Goal: Check status: Check status

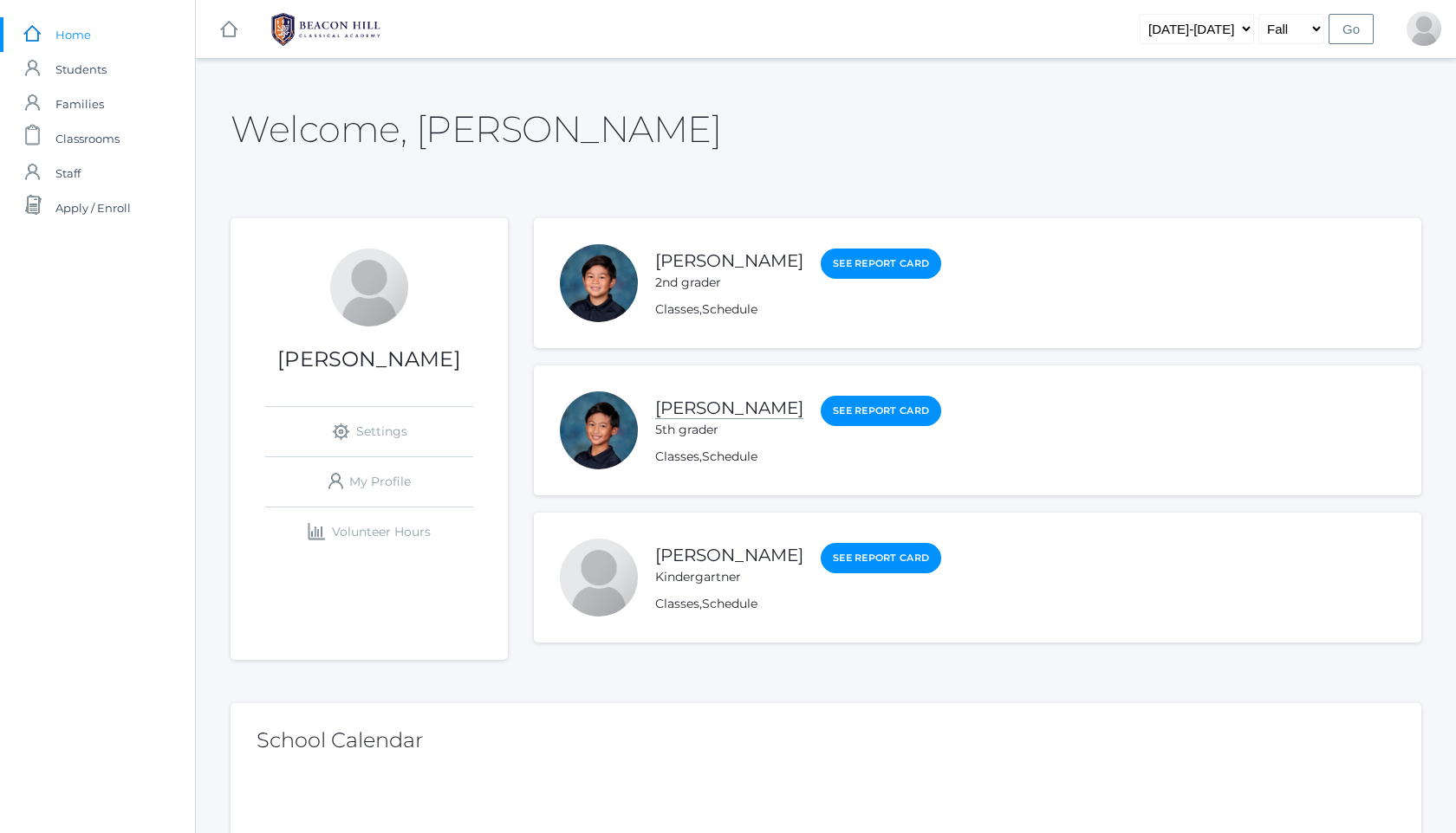
click at [744, 405] on link "[PERSON_NAME]" at bounding box center [729, 408] width 148 height 22
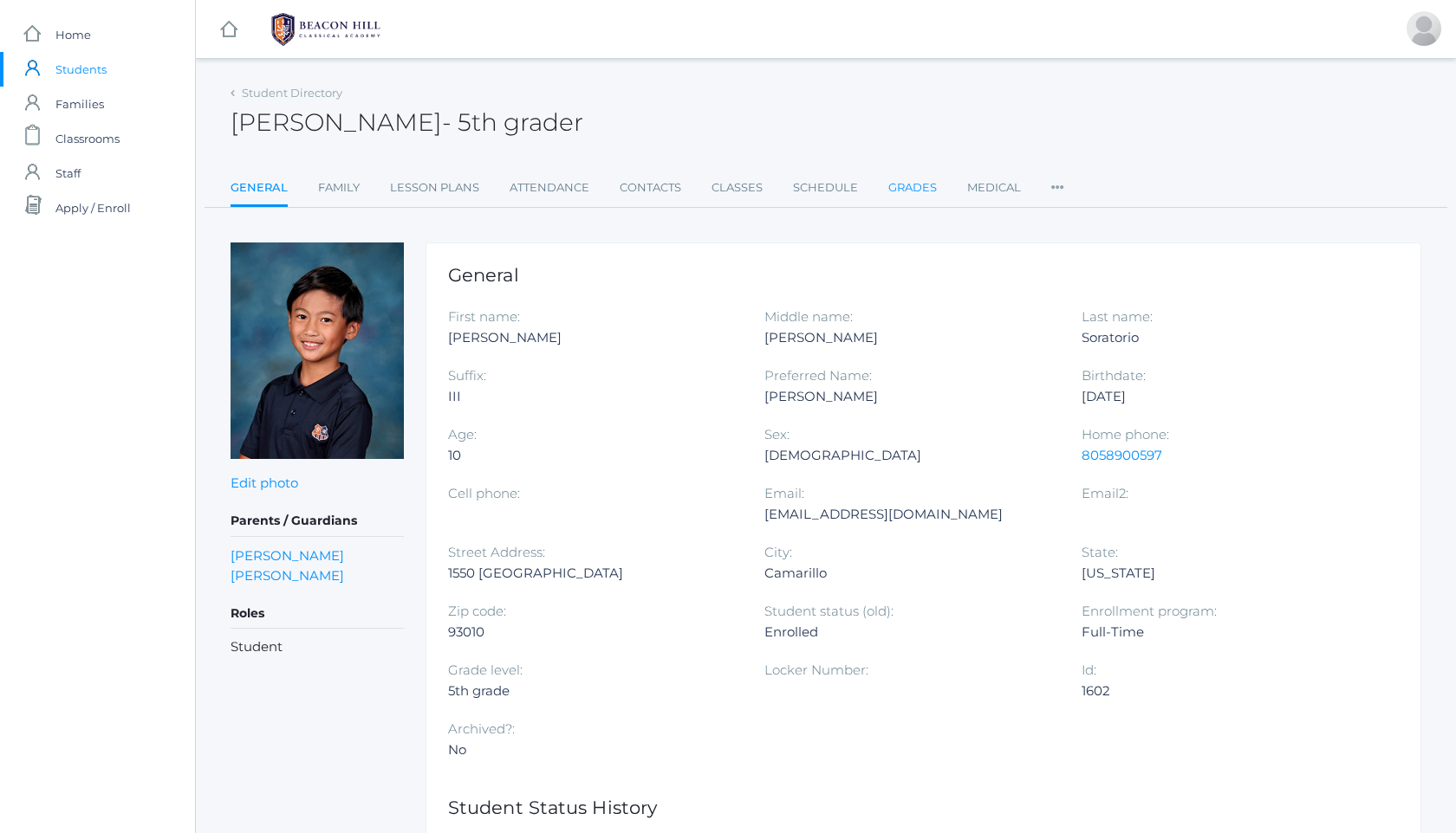
click at [919, 173] on link "Grades" at bounding box center [912, 187] width 49 height 35
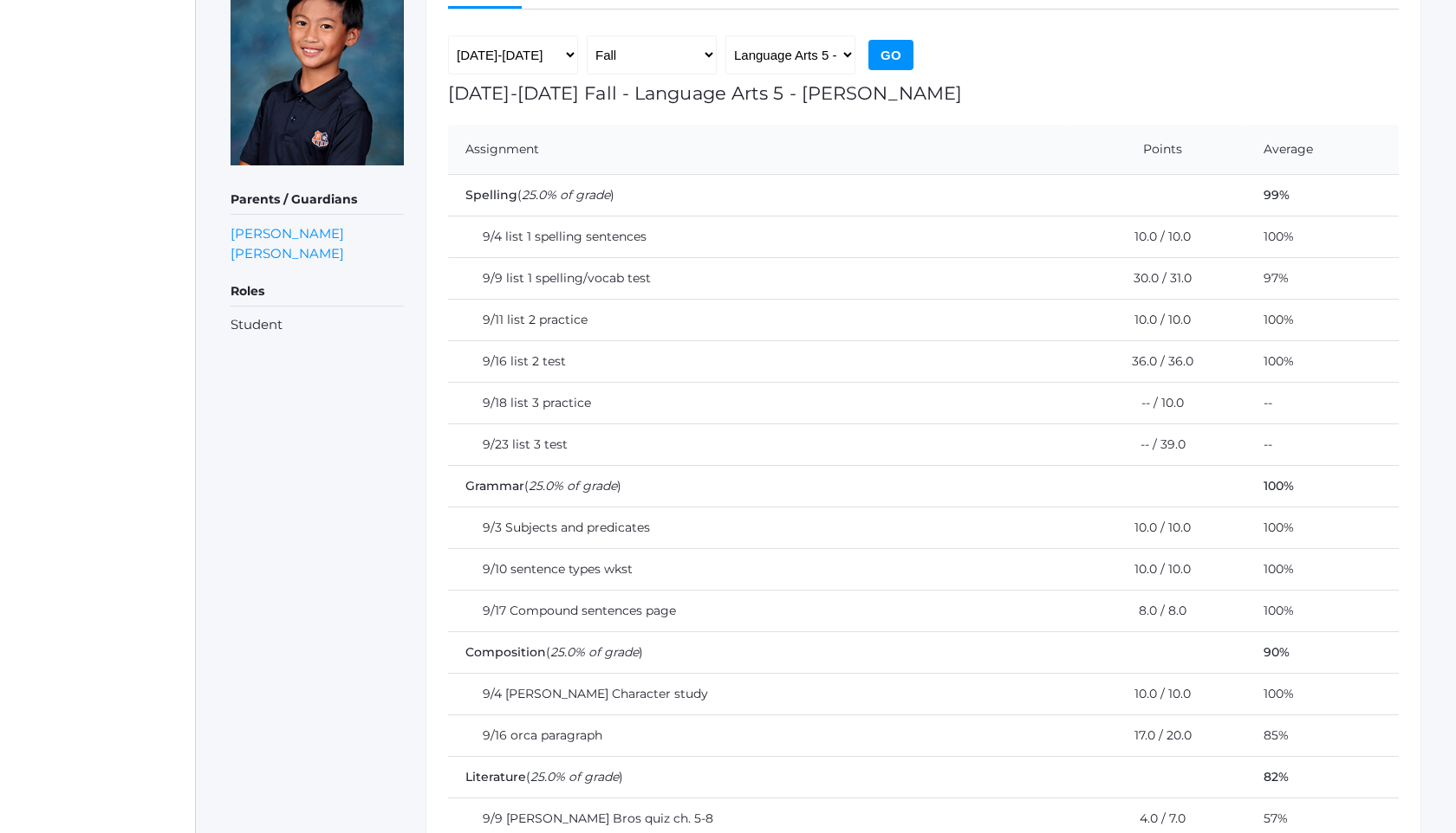
scroll to position [268, 0]
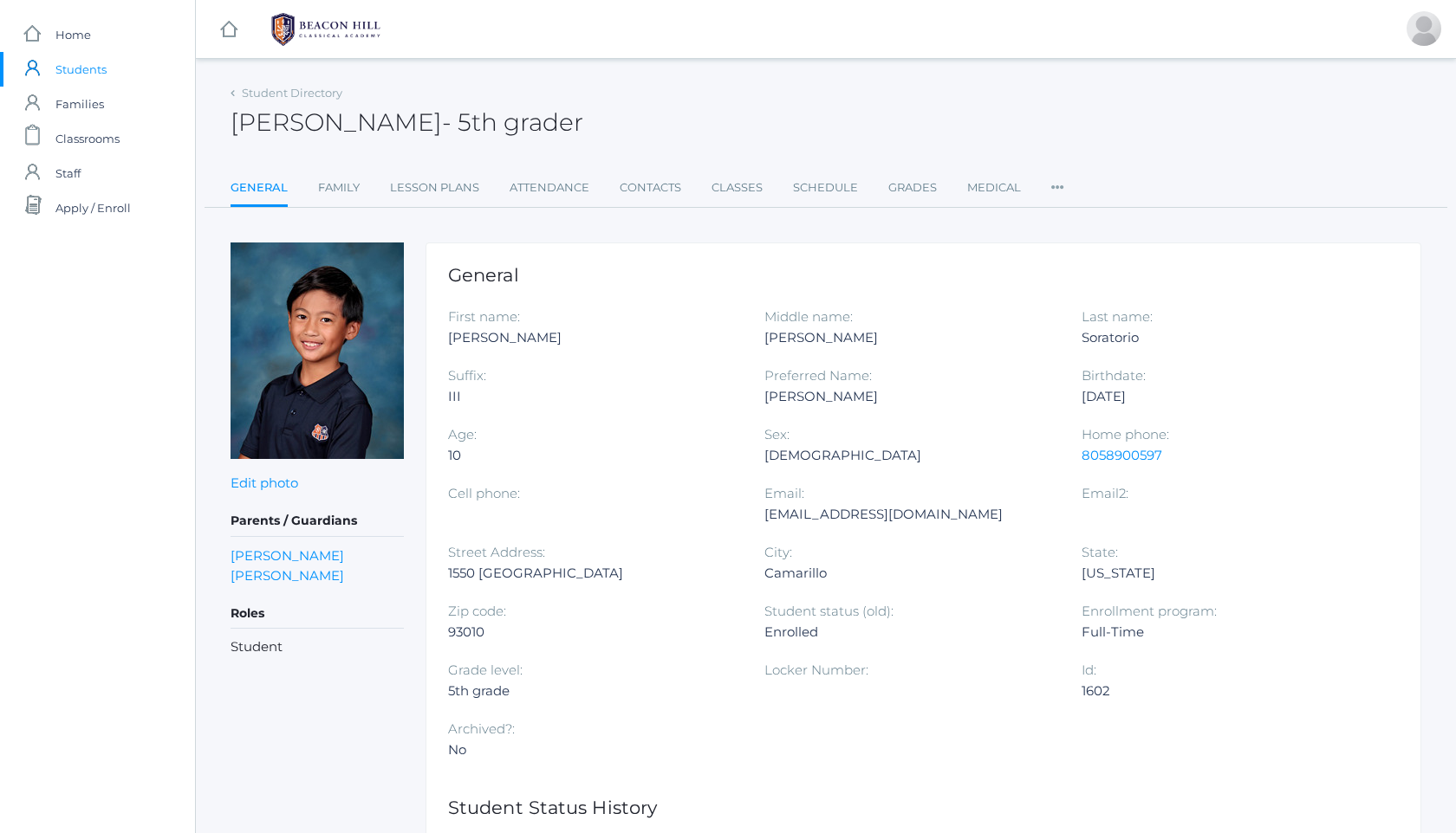
click at [345, 22] on img at bounding box center [325, 29] width 130 height 43
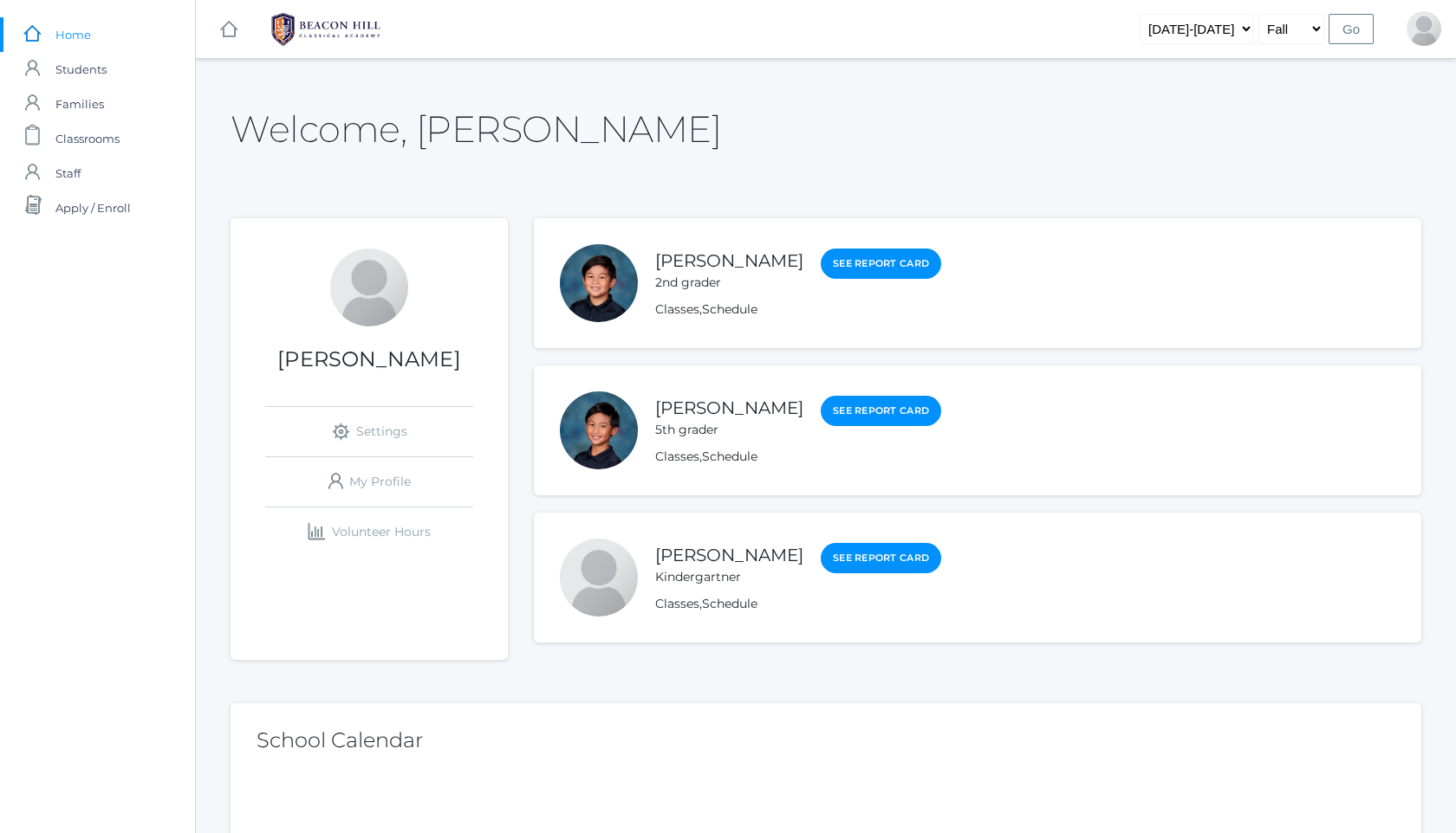
click at [746, 271] on div "[PERSON_NAME] 2nd grader" at bounding box center [729, 269] width 148 height 44
click at [756, 234] on li "[PERSON_NAME] 2nd grader See Report Card Classes , Schedule" at bounding box center [977, 283] width 887 height 130
click at [754, 245] on li "[PERSON_NAME] 2nd grader See Report Card Classes , Schedule" at bounding box center [977, 283] width 887 height 130
click at [754, 260] on link "[PERSON_NAME]" at bounding box center [729, 260] width 148 height 22
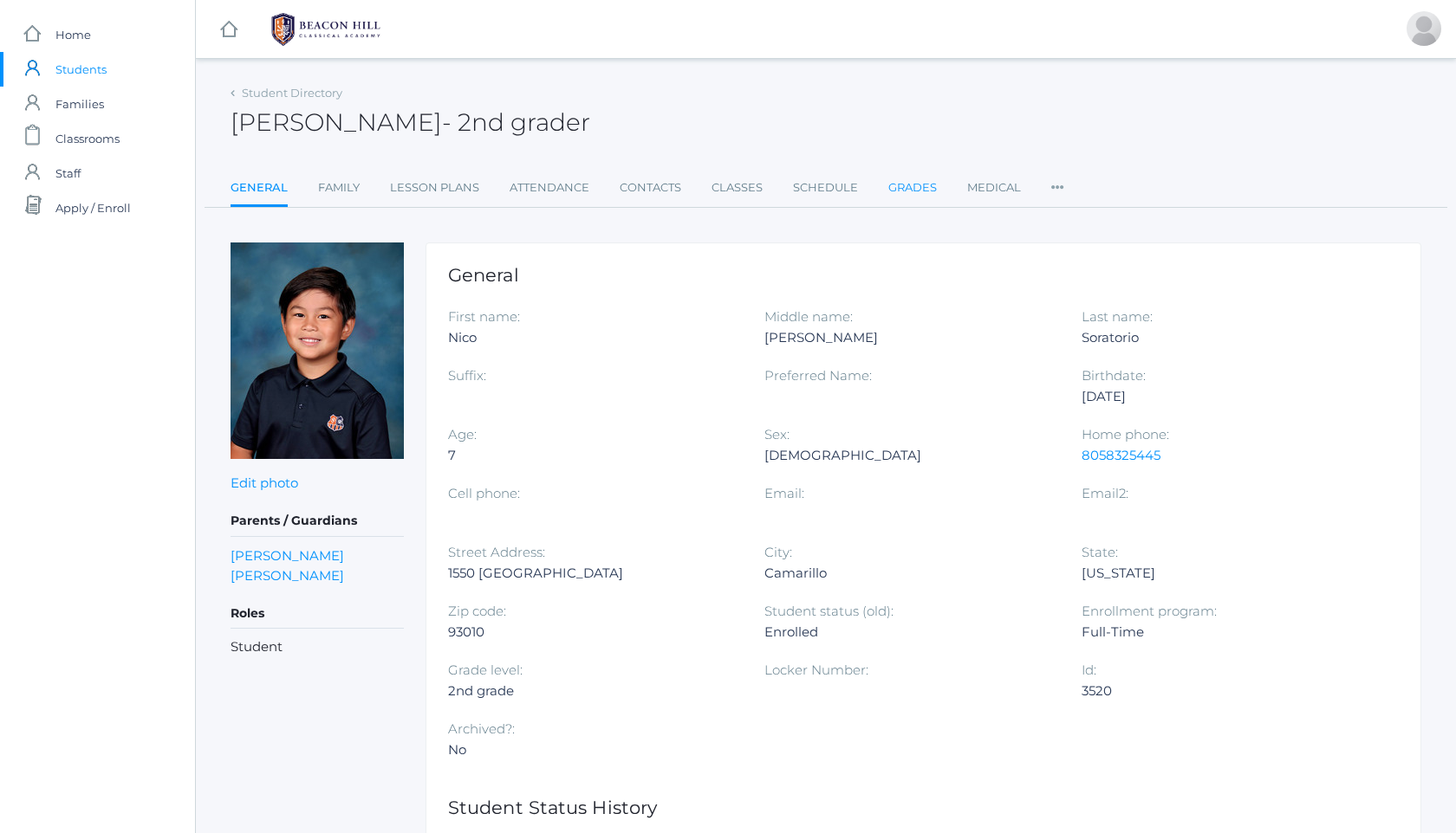
click at [914, 192] on link "Grades" at bounding box center [912, 187] width 49 height 35
click at [329, 19] on img at bounding box center [325, 29] width 130 height 43
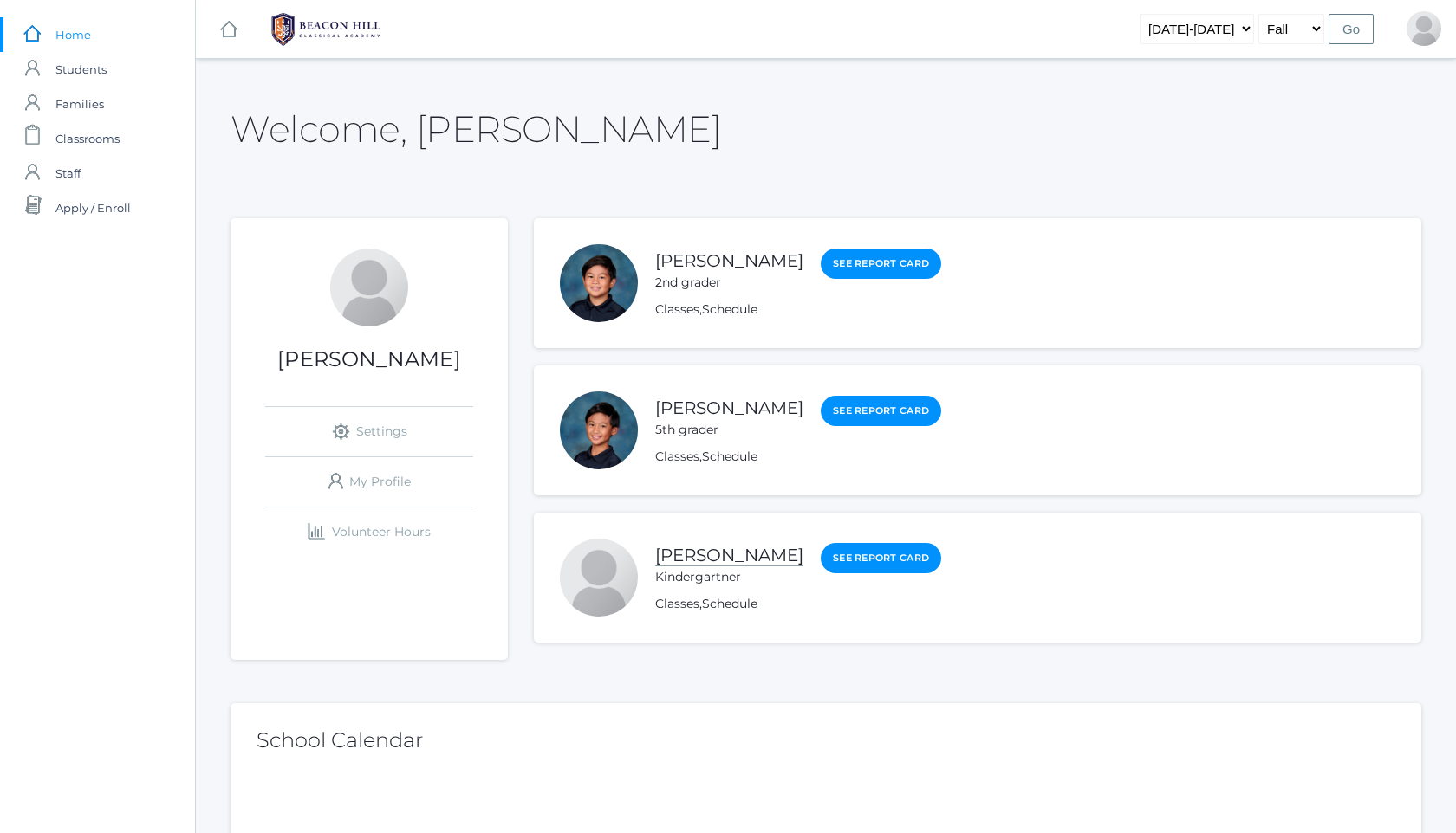
click at [730, 561] on link "[PERSON_NAME]" at bounding box center [729, 555] width 148 height 22
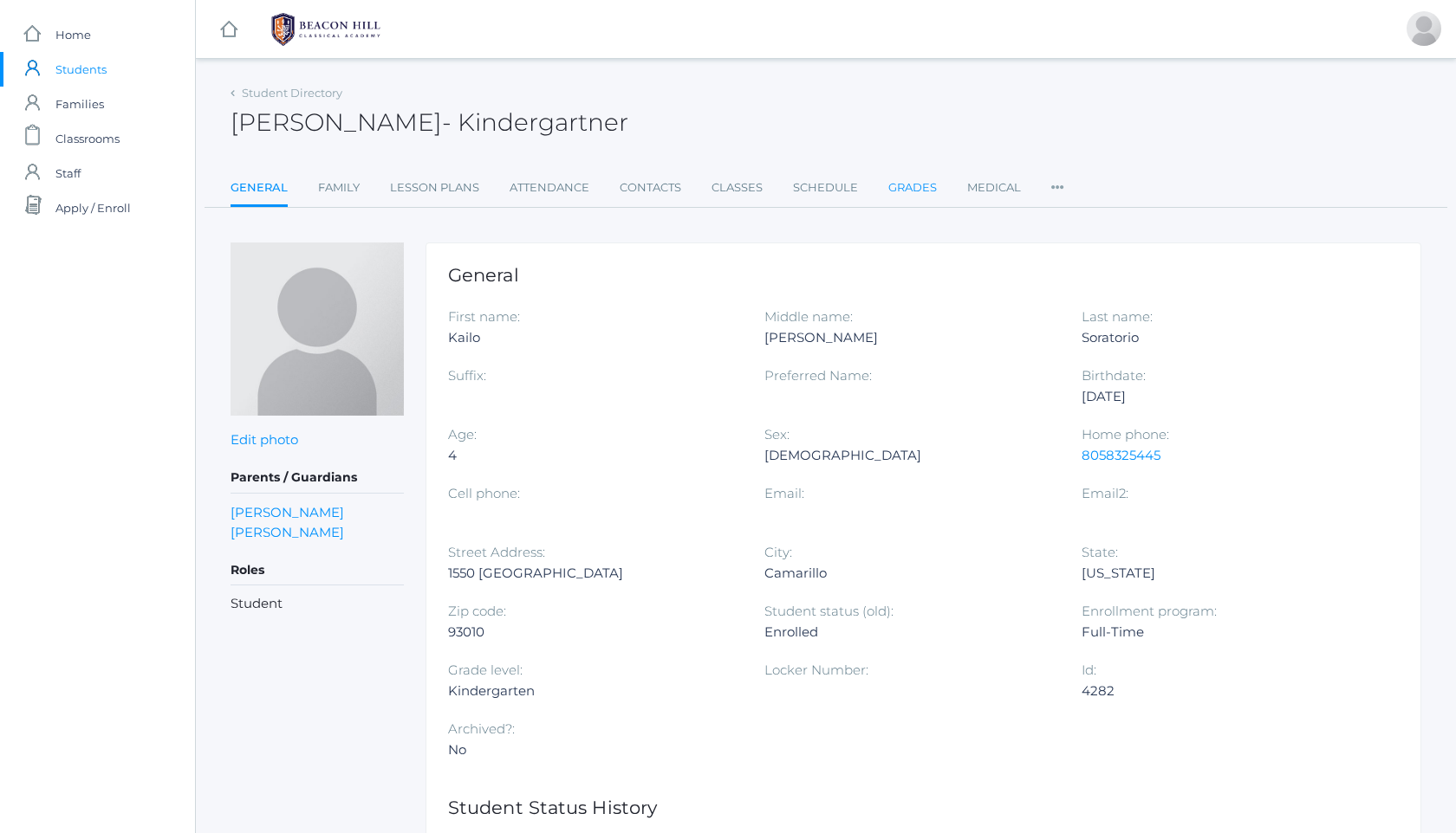
click at [897, 180] on link "Grades" at bounding box center [912, 187] width 49 height 35
